Goal: Task Accomplishment & Management: Manage account settings

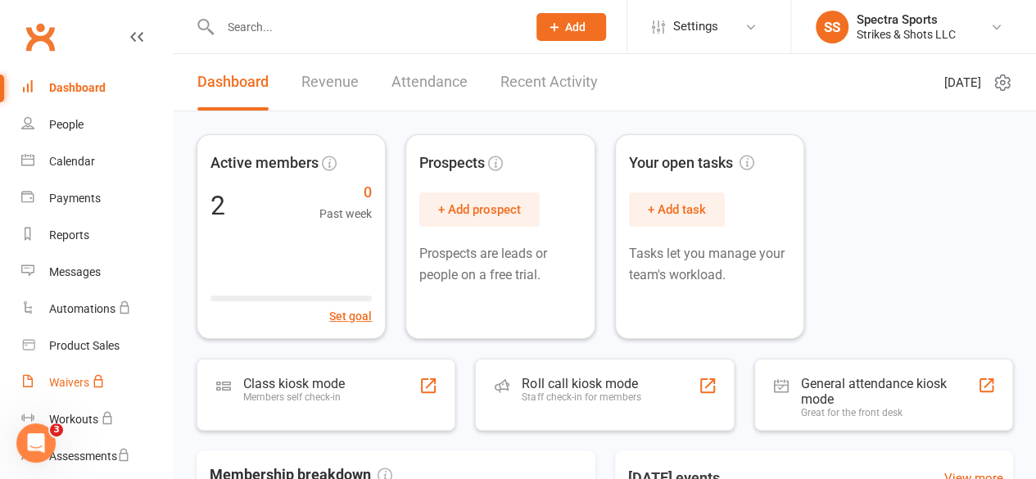
click at [79, 379] on div "Waivers" at bounding box center [69, 382] width 40 height 13
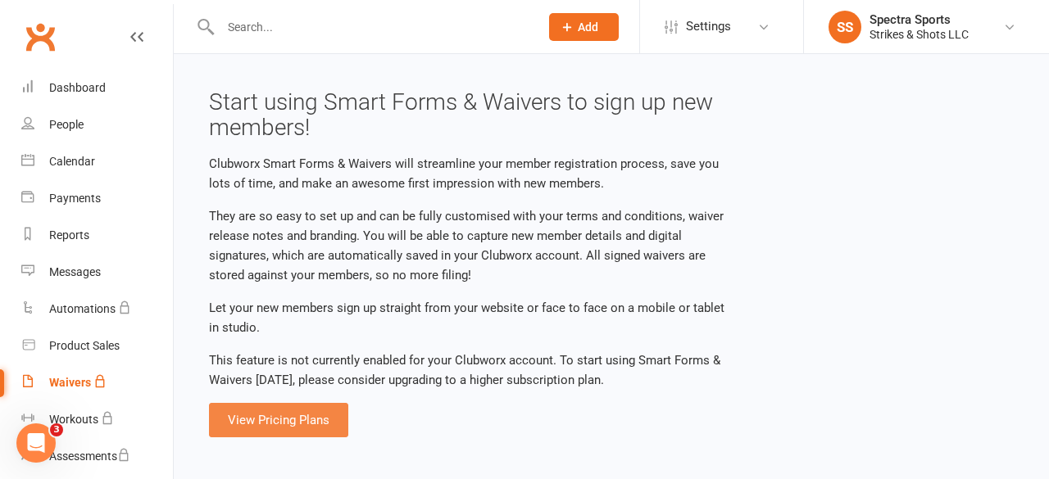
click at [289, 424] on link "View Pricing Plans" at bounding box center [278, 420] width 139 height 34
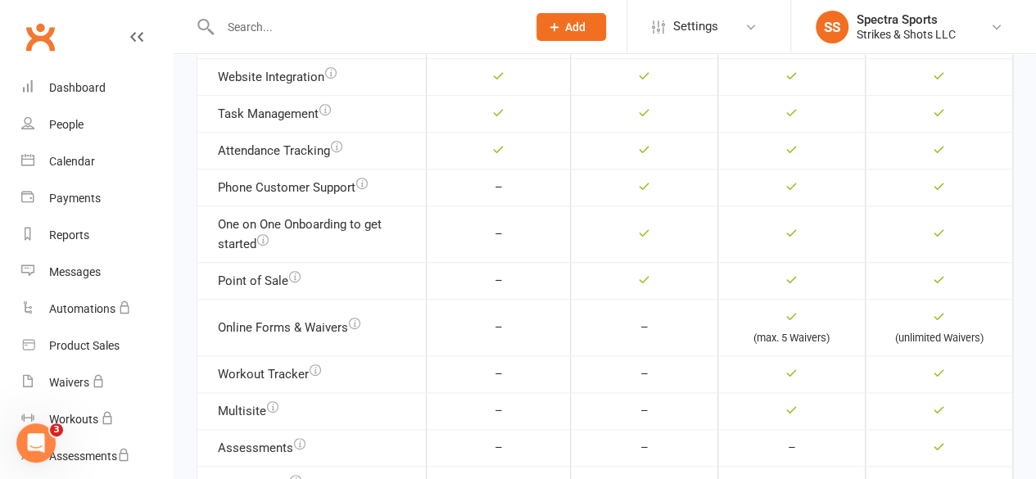
scroll to position [746, 0]
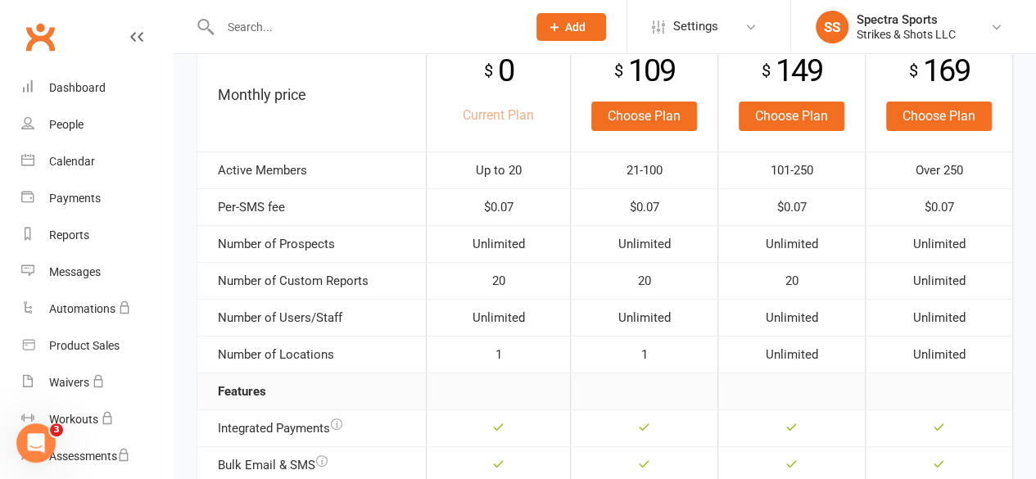
scroll to position [233, 0]
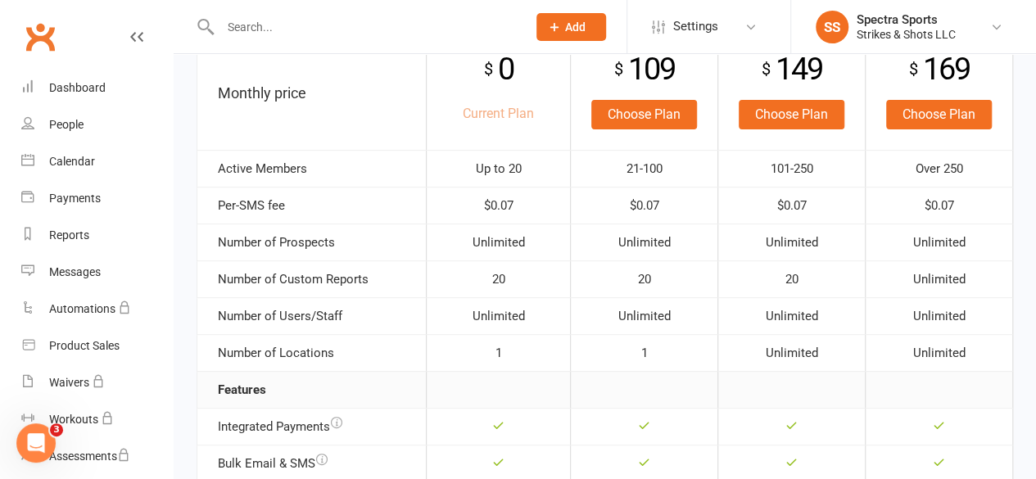
click at [644, 132] on td "$ 109 Choose Plan" at bounding box center [644, 92] width 147 height 115
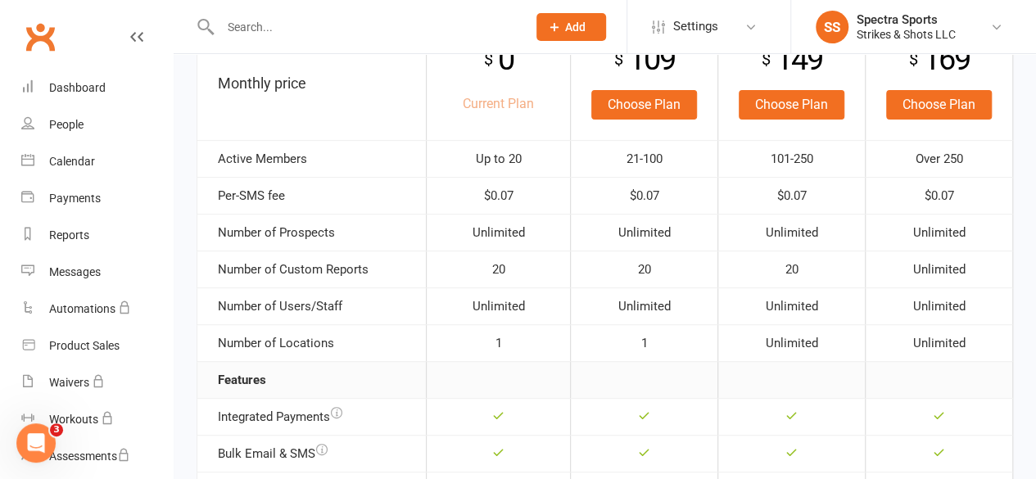
scroll to position [247, 0]
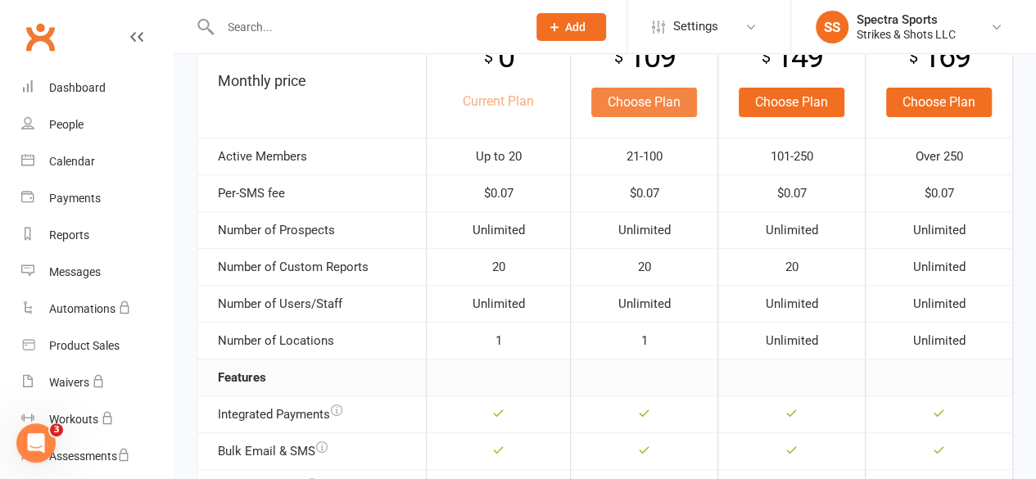
click at [649, 104] on link "Choose Plan" at bounding box center [645, 102] width 106 height 29
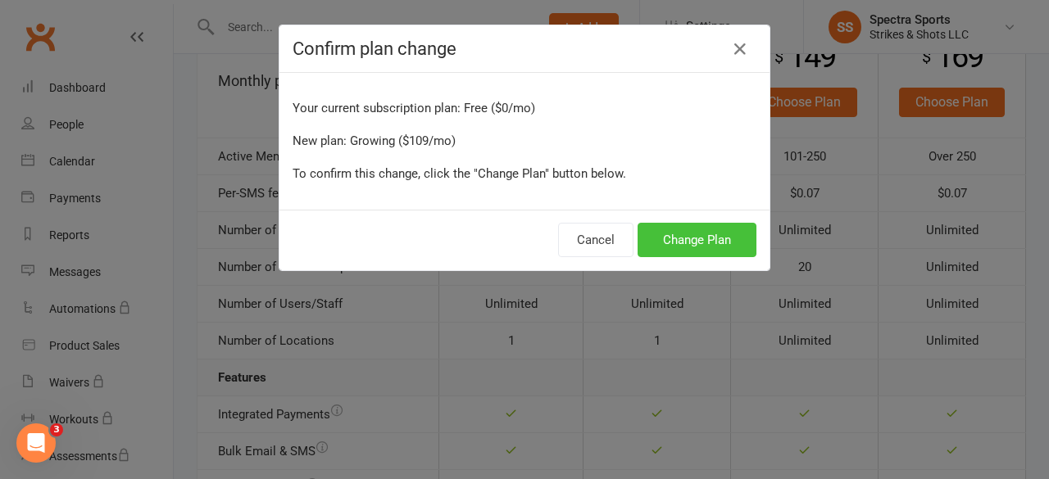
click at [687, 237] on button "Change Plan" at bounding box center [696, 240] width 119 height 34
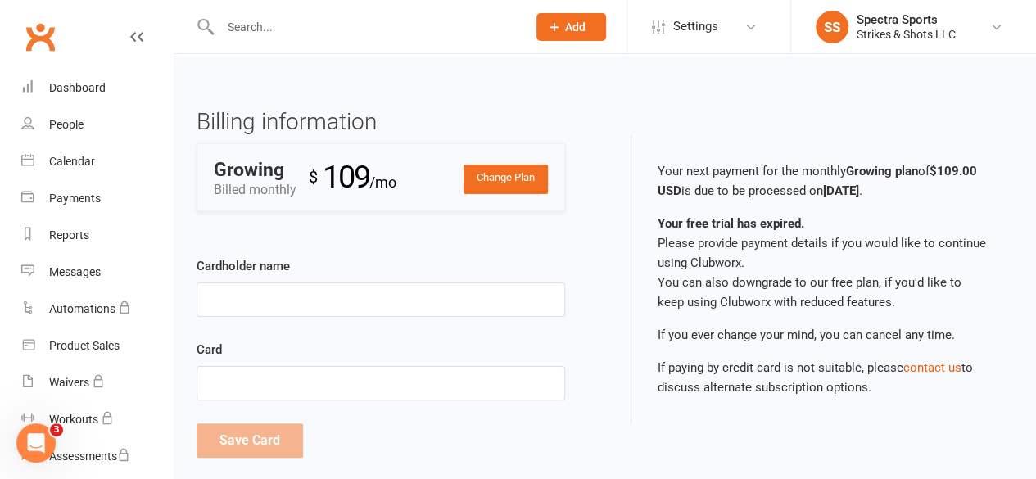
scroll to position [25, 0]
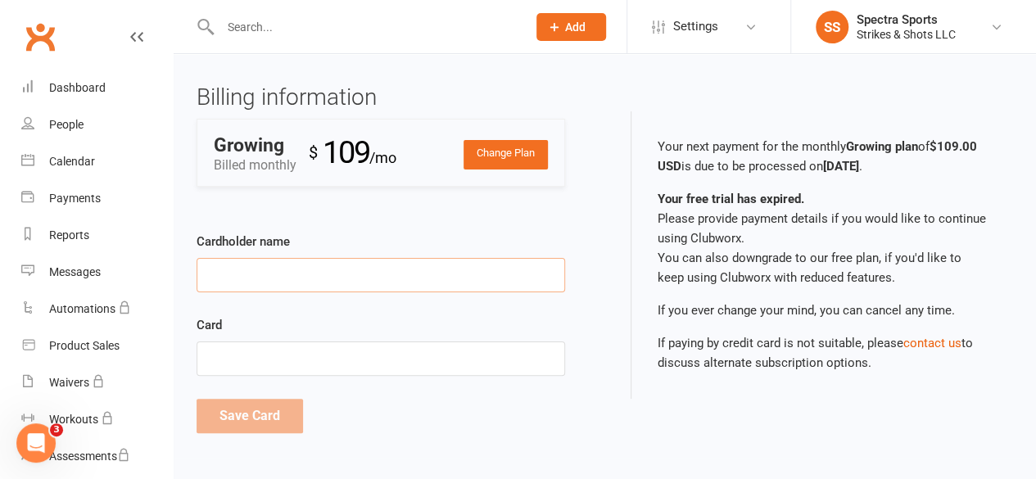
click at [356, 279] on input "Cardholder name" at bounding box center [381, 275] width 369 height 34
type input "Anshuman Mishra"
click at [328, 388] on form "Cardholder name Anshuman Mishra Card Save Card Cancel" at bounding box center [381, 334] width 369 height 247
click at [290, 414] on button "Save Card" at bounding box center [250, 416] width 107 height 34
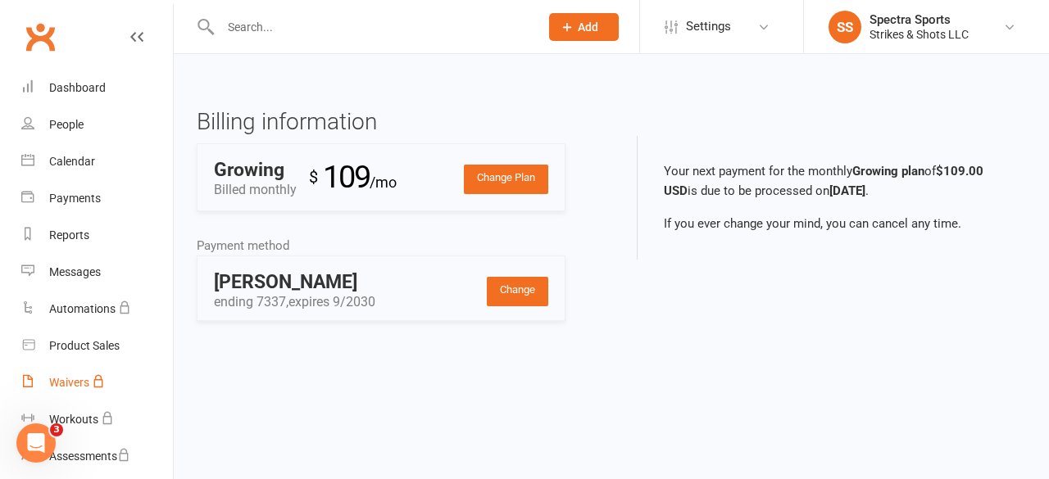
click at [51, 378] on div "Waivers" at bounding box center [69, 382] width 40 height 13
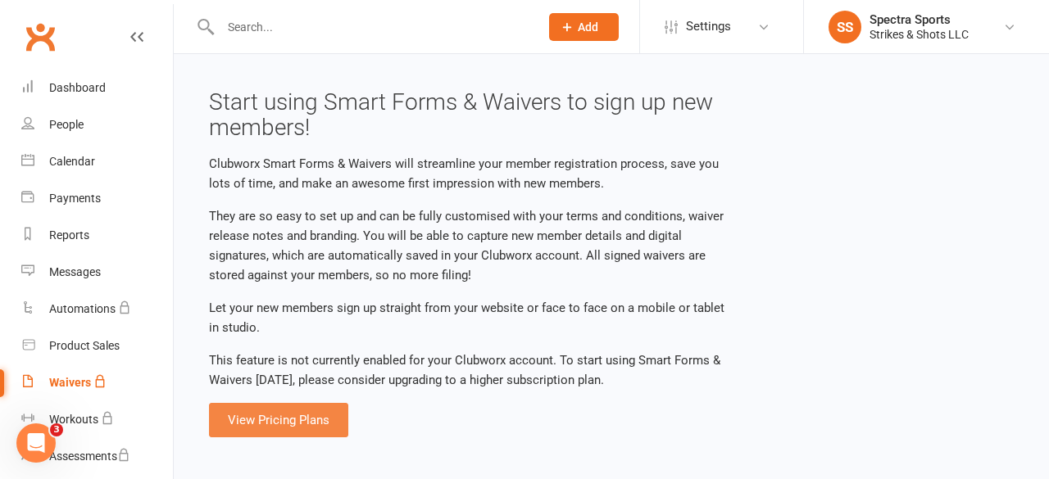
click at [283, 409] on link "View Pricing Plans" at bounding box center [278, 420] width 139 height 34
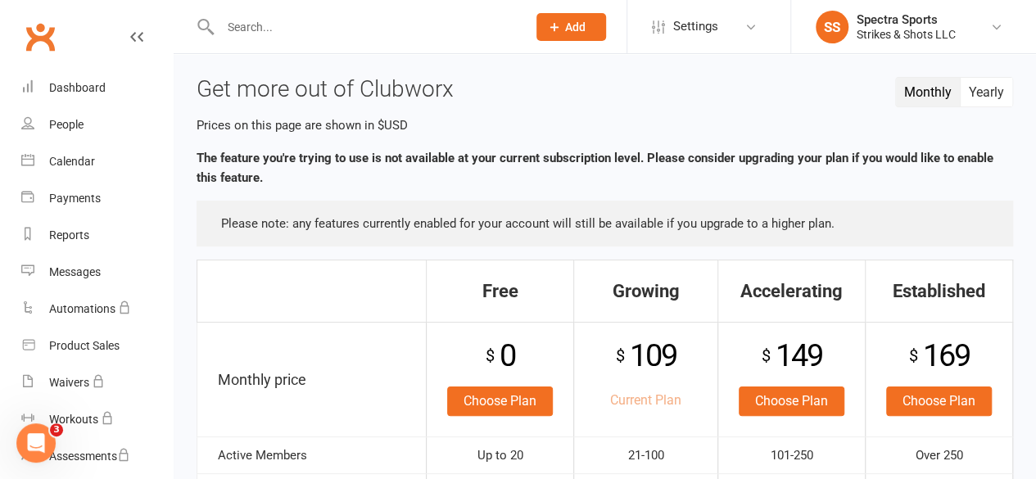
click at [924, 88] on button "Monthly" at bounding box center [928, 92] width 65 height 29
click at [980, 91] on button "Yearly" at bounding box center [987, 92] width 52 height 29
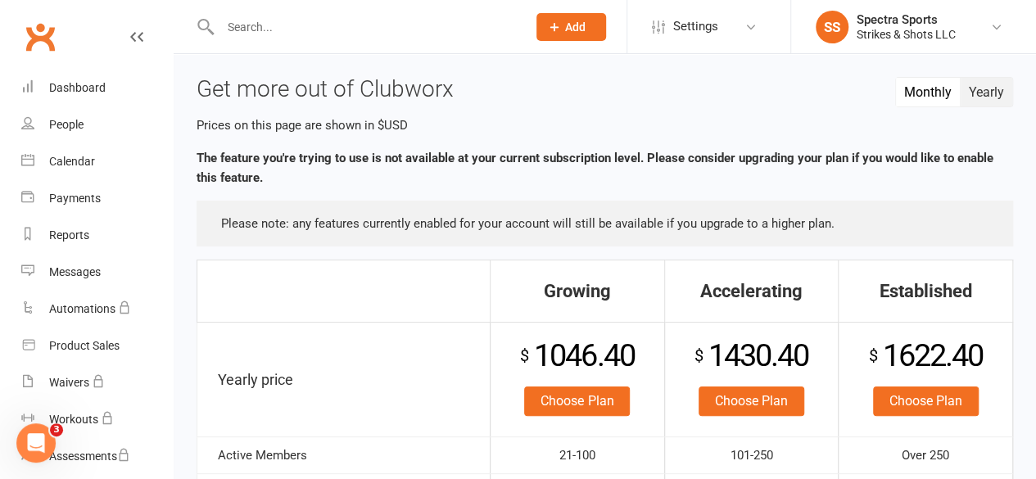
click at [936, 93] on button "Monthly" at bounding box center [928, 92] width 65 height 29
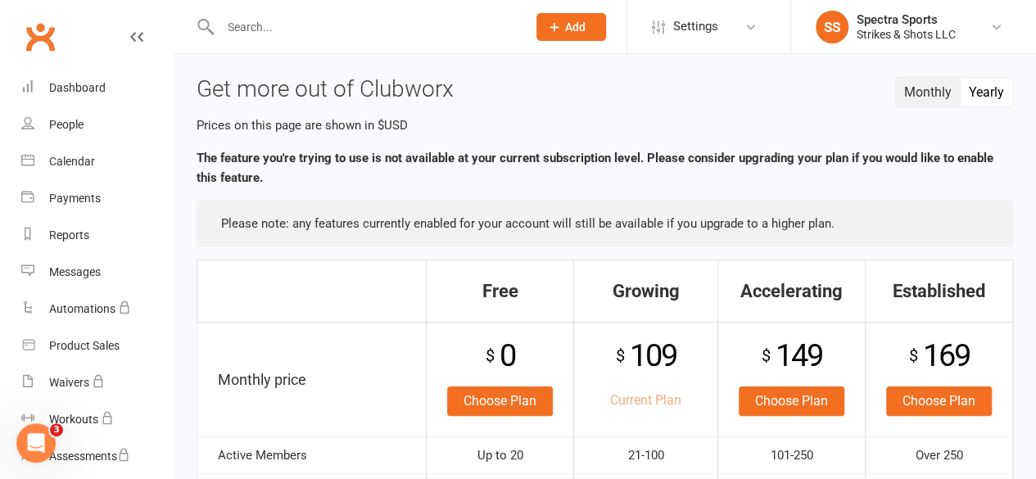
click at [996, 91] on button "Yearly" at bounding box center [987, 92] width 52 height 29
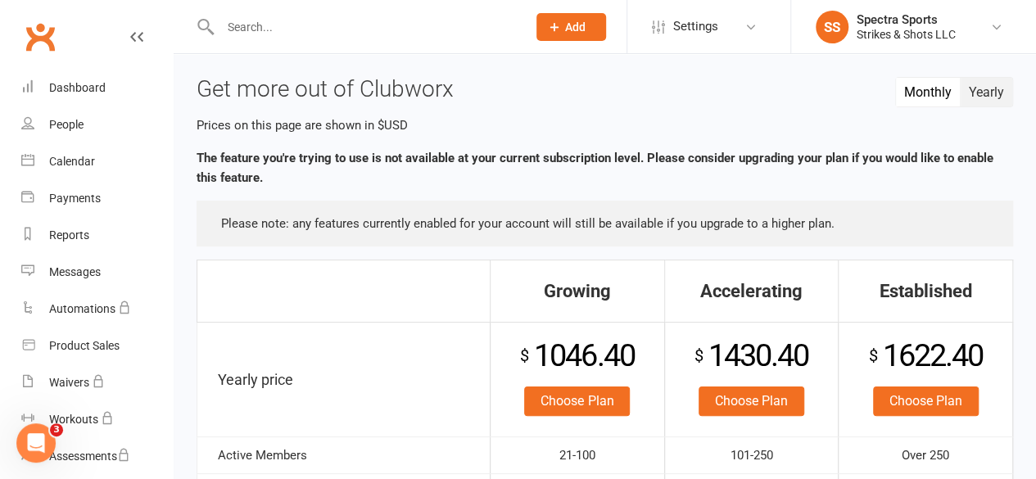
click at [919, 88] on button "Monthly" at bounding box center [928, 92] width 65 height 29
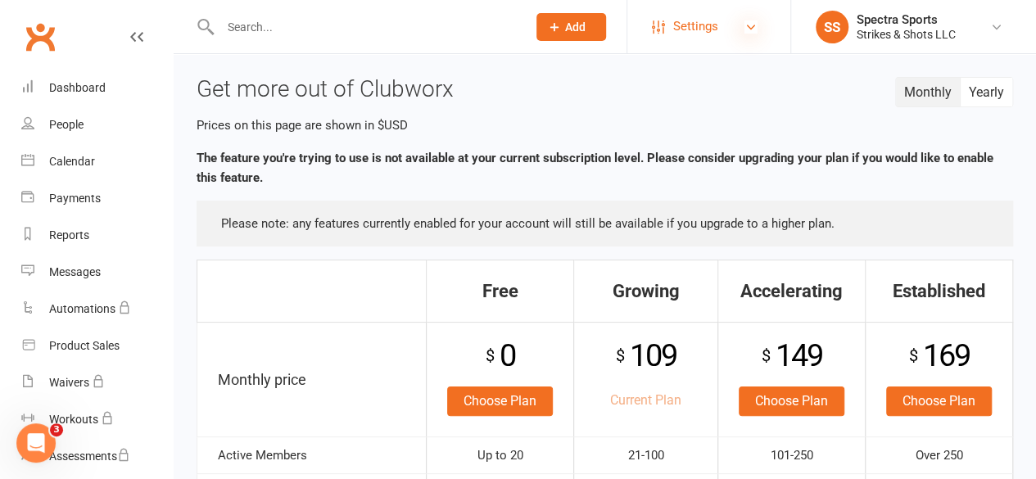
click at [753, 25] on icon at bounding box center [751, 26] width 13 height 13
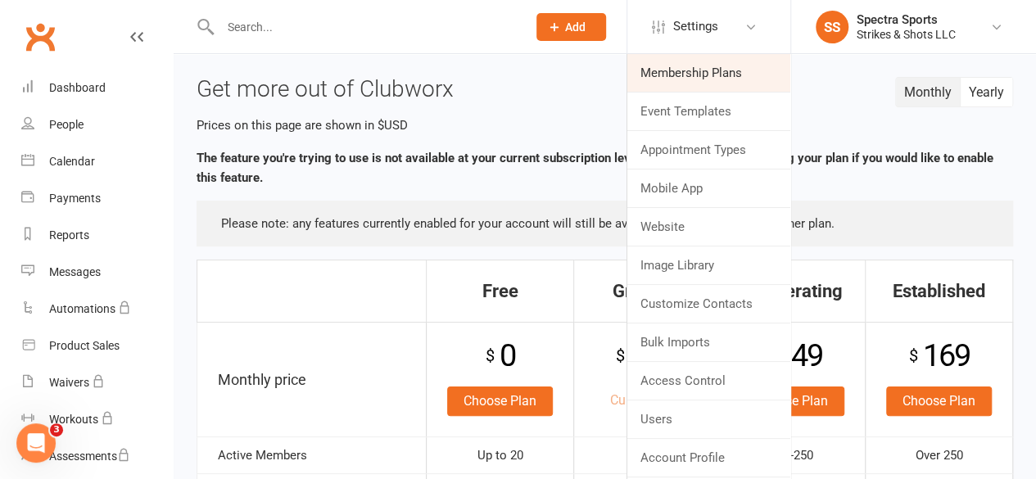
click at [720, 66] on link "Membership Plans" at bounding box center [709, 73] width 163 height 38
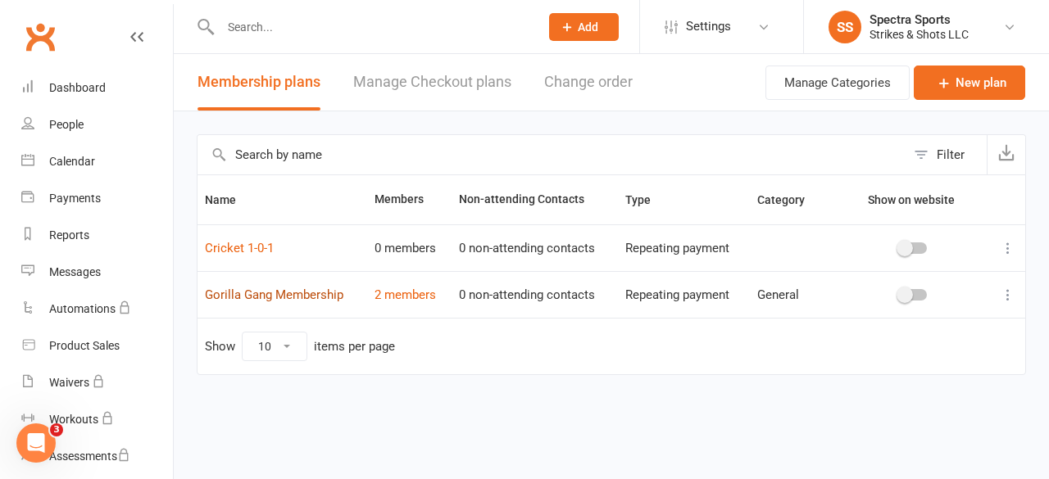
click at [320, 294] on link "Gorilla Gang Membership" at bounding box center [274, 295] width 138 height 15
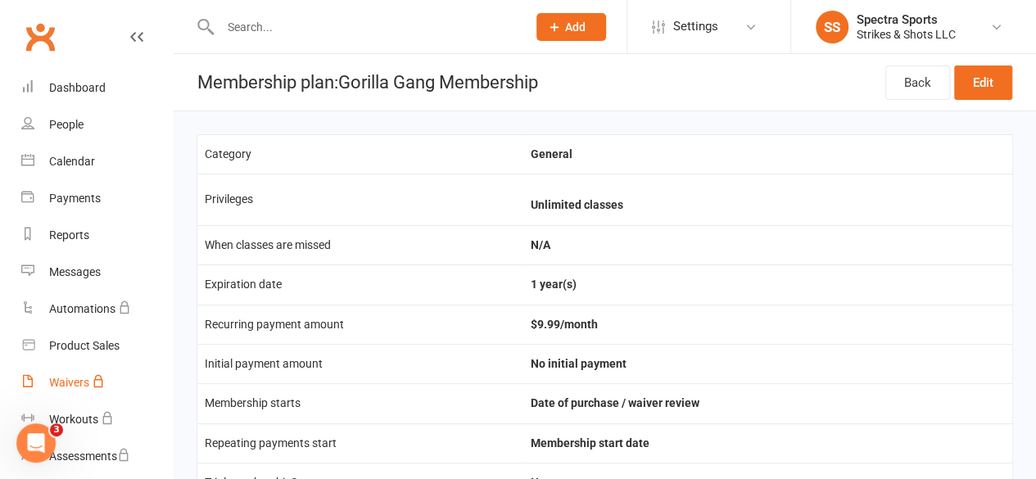
click at [69, 388] on div "Waivers" at bounding box center [69, 382] width 40 height 13
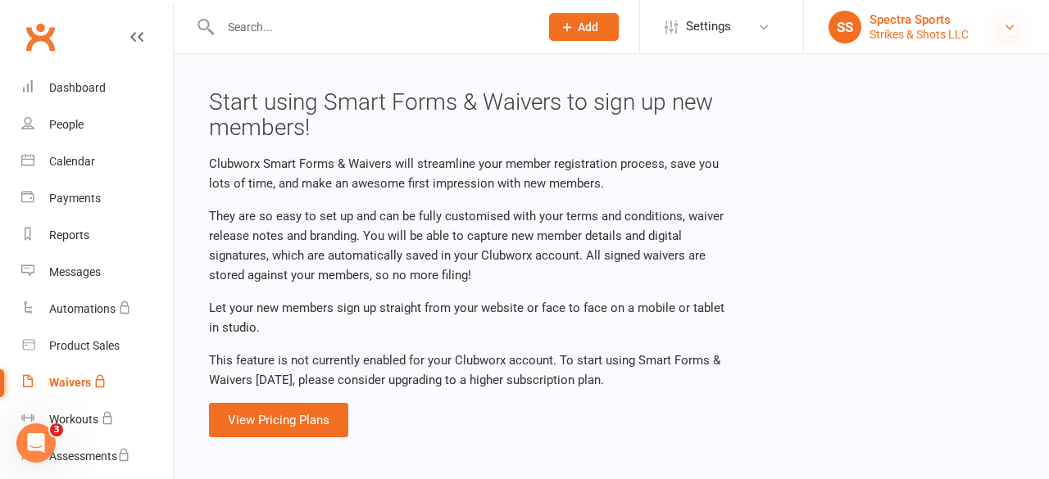
click at [1013, 27] on icon at bounding box center [1009, 26] width 13 height 13
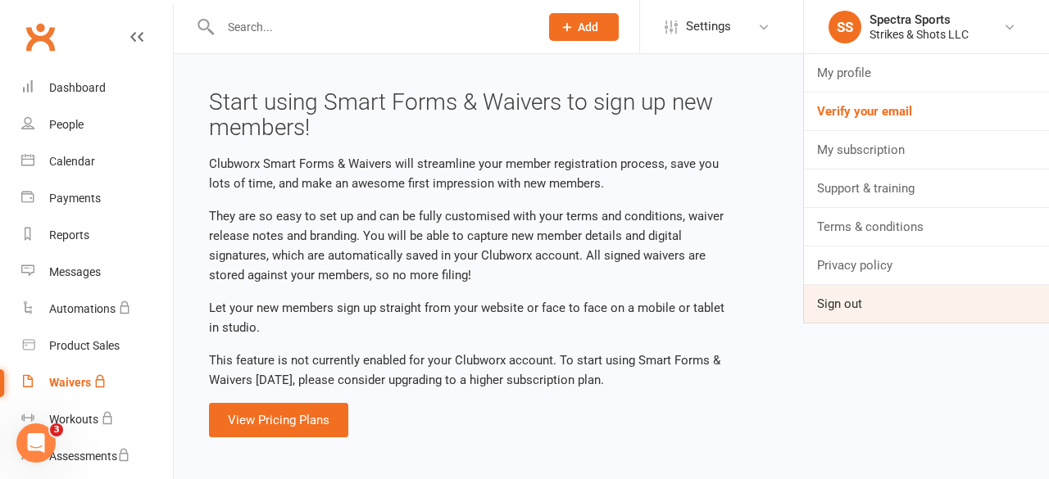
click at [853, 299] on link "Sign out" at bounding box center [926, 304] width 245 height 38
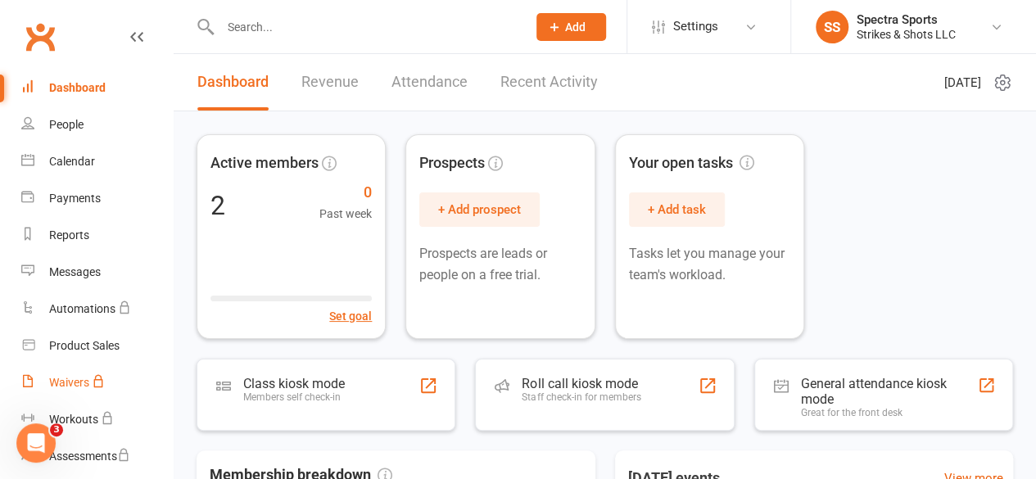
click at [64, 384] on div "Waivers" at bounding box center [69, 382] width 40 height 13
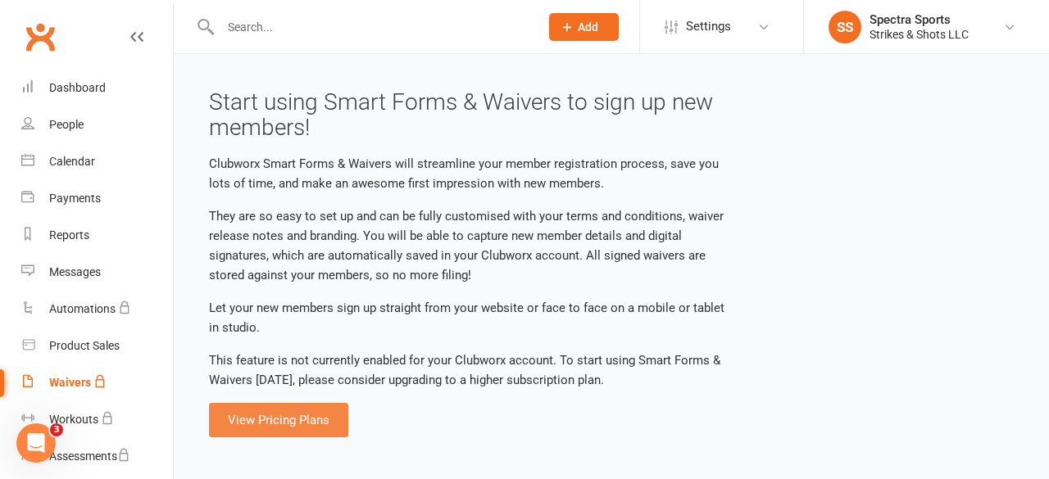
click at [311, 420] on link "View Pricing Plans" at bounding box center [278, 420] width 139 height 34
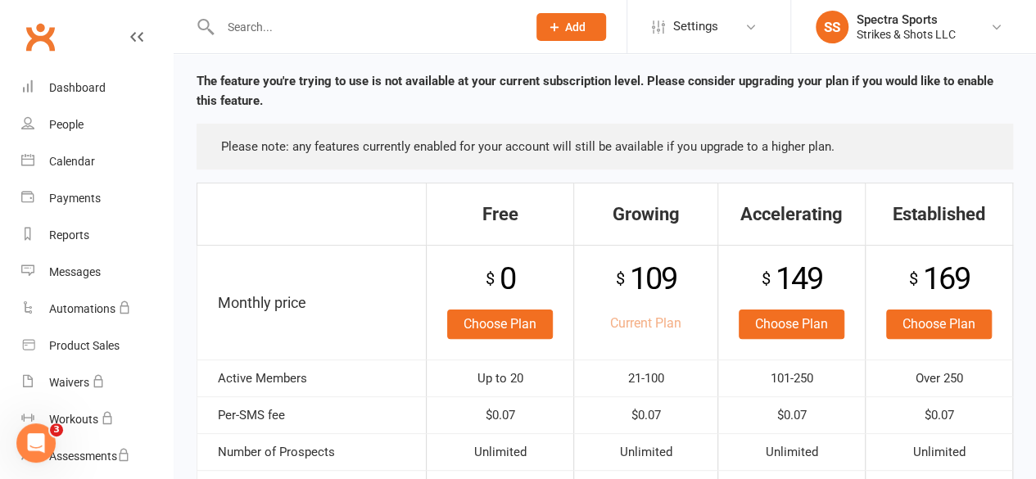
scroll to position [103, 0]
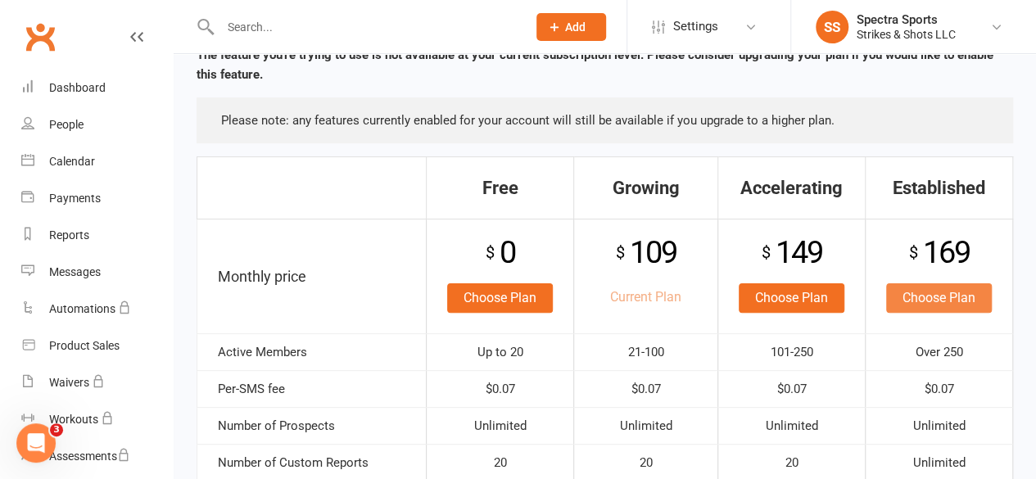
click at [922, 297] on link "Choose Plan" at bounding box center [940, 297] width 106 height 29
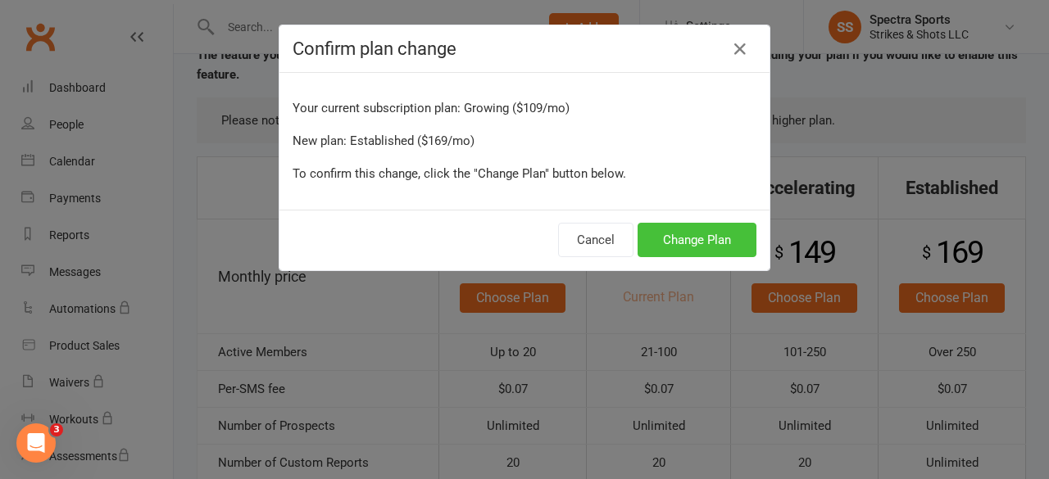
click at [696, 235] on button "Change Plan" at bounding box center [696, 240] width 119 height 34
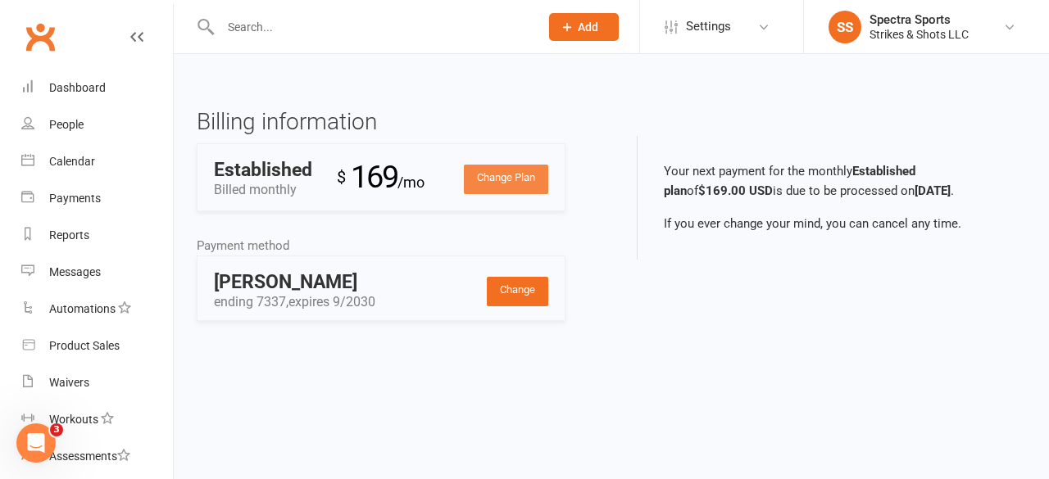
click at [519, 177] on link "Change Plan" at bounding box center [506, 179] width 84 height 29
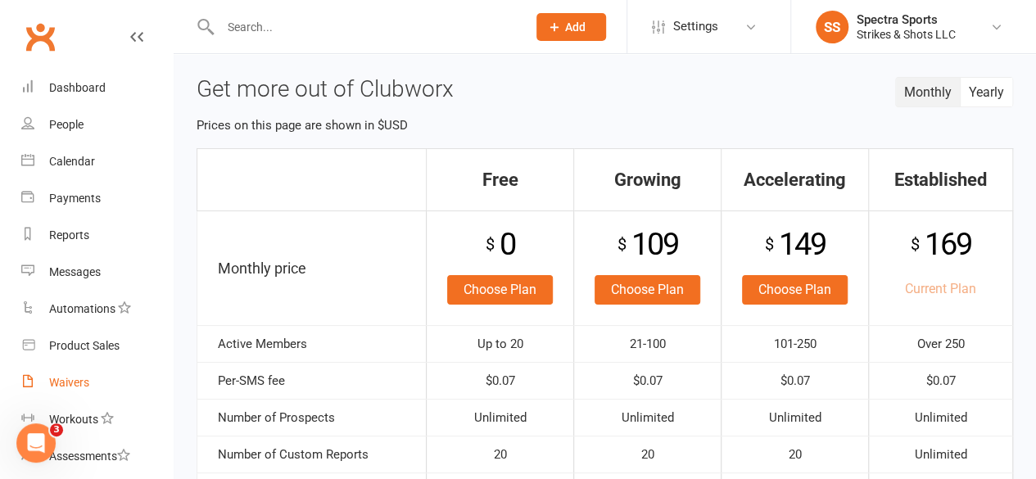
click at [77, 381] on div "Waivers" at bounding box center [69, 382] width 40 height 13
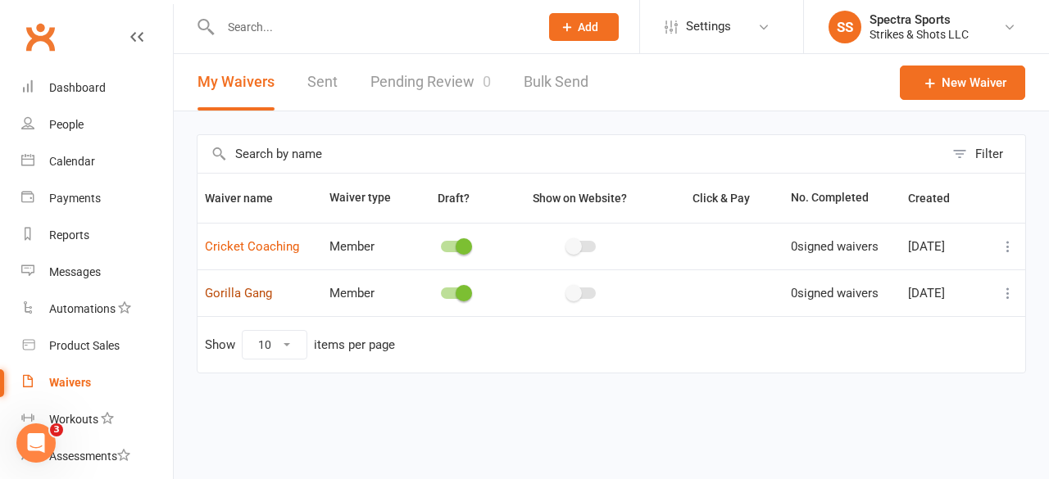
click at [265, 291] on link "Gorilla Gang" at bounding box center [238, 293] width 67 height 15
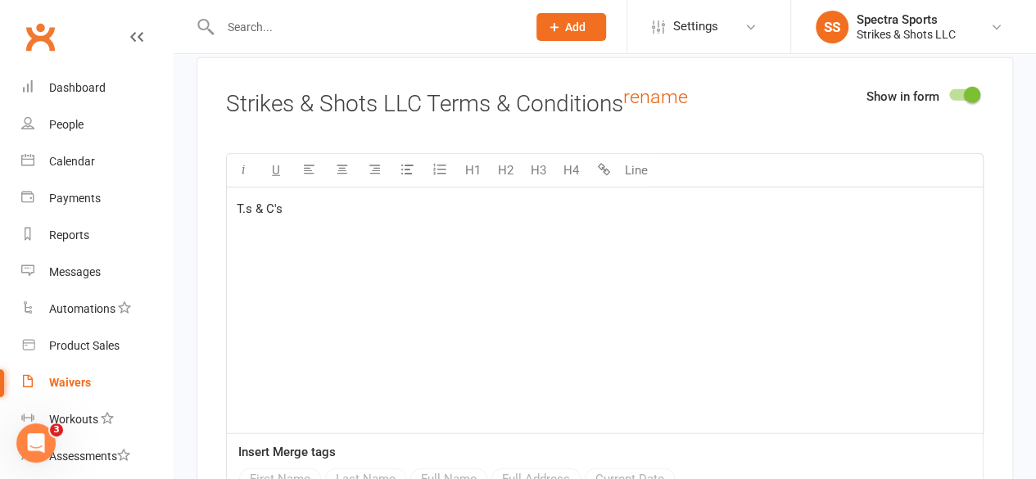
scroll to position [2160, 0]
